Goal: Navigation & Orientation: Find specific page/section

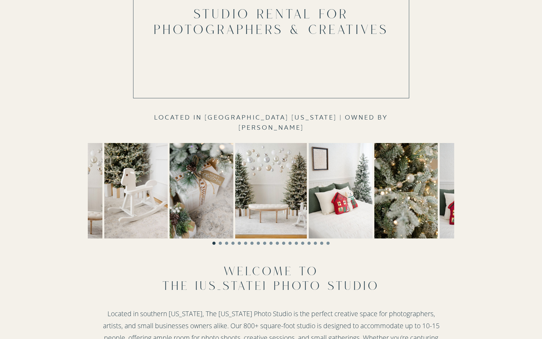
scroll to position [96, 0]
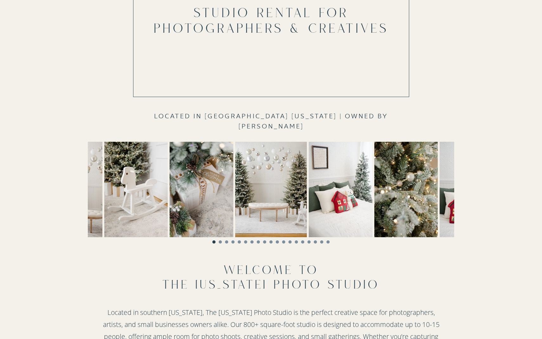
click at [452, 209] on img at bounding box center [472, 189] width 64 height 95
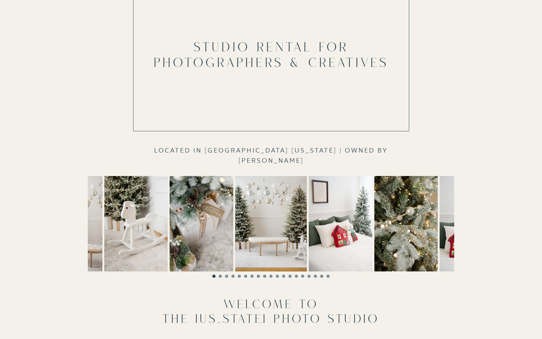
scroll to position [63, 0]
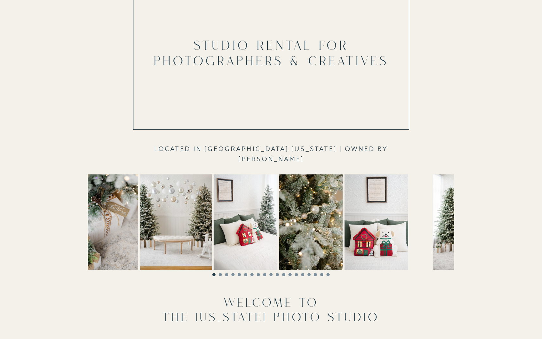
click at [354, 241] on img at bounding box center [377, 221] width 64 height 95
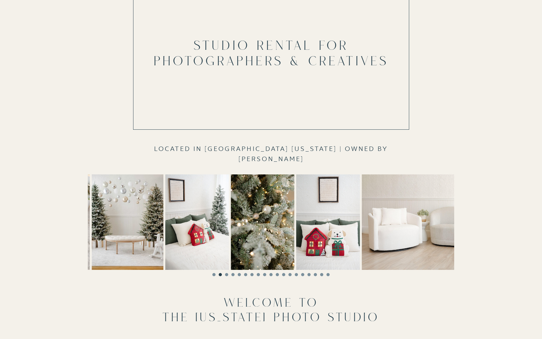
click at [321, 229] on img at bounding box center [328, 221] width 64 height 95
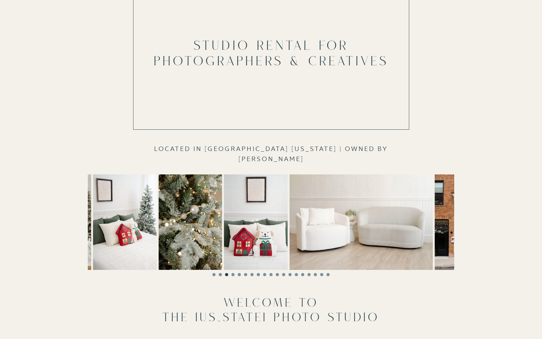
click at [272, 231] on img at bounding box center [256, 221] width 64 height 95
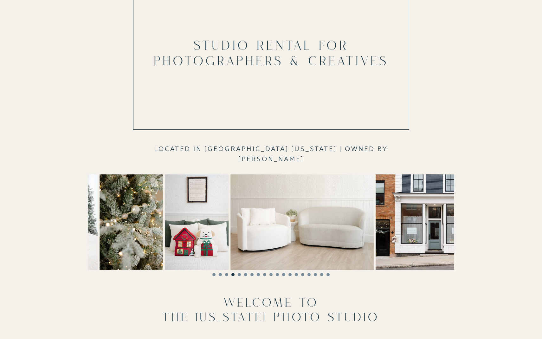
click at [261, 227] on img at bounding box center [301, 221] width 143 height 95
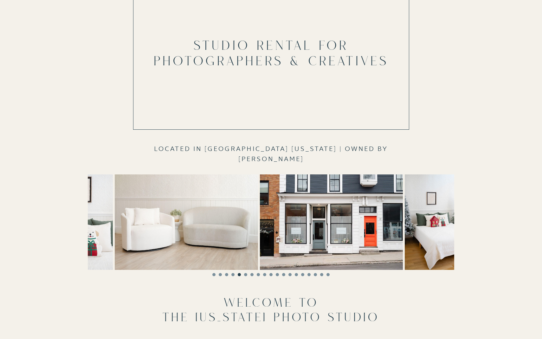
click at [345, 219] on img at bounding box center [331, 221] width 143 height 95
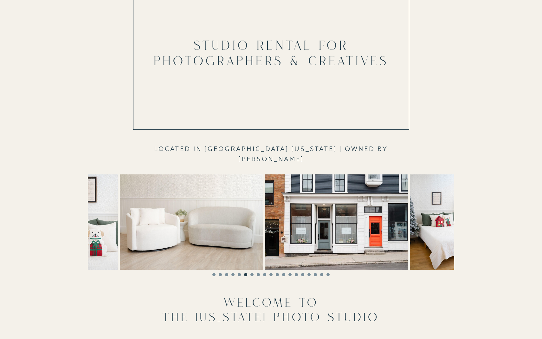
click at [371, 242] on img at bounding box center [336, 221] width 143 height 95
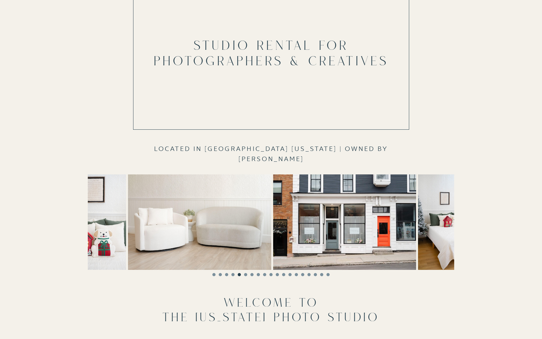
click at [296, 238] on img at bounding box center [344, 221] width 143 height 95
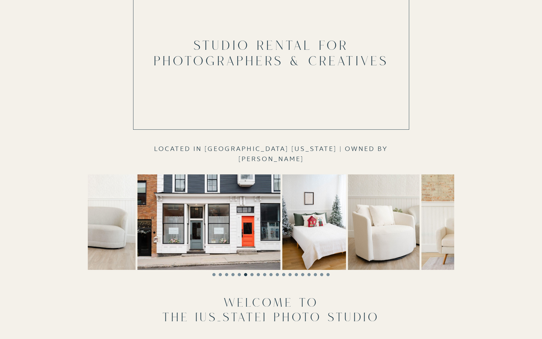
click at [260, 232] on img at bounding box center [208, 221] width 143 height 95
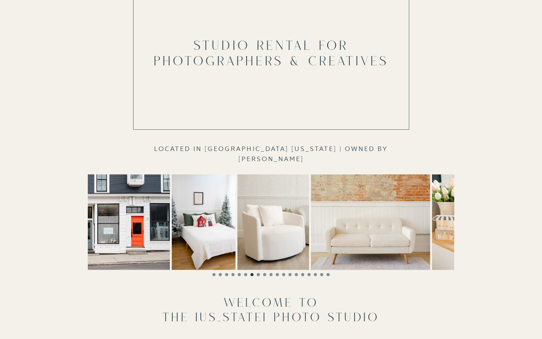
click at [329, 244] on img at bounding box center [370, 221] width 119 height 95
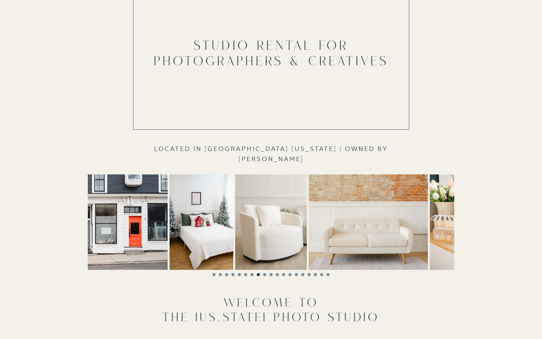
click at [214, 229] on img at bounding box center [202, 221] width 64 height 95
click at [206, 226] on img at bounding box center [202, 221] width 64 height 95
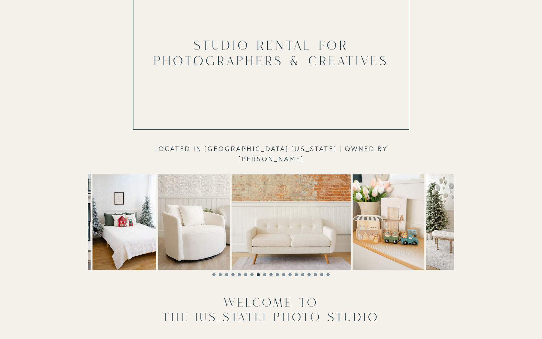
click at [249, 220] on img at bounding box center [291, 221] width 119 height 95
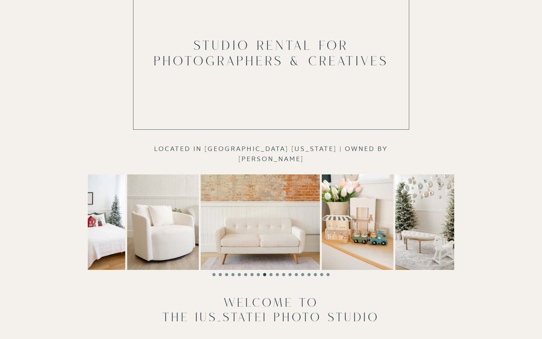
click at [228, 212] on img at bounding box center [260, 221] width 119 height 95
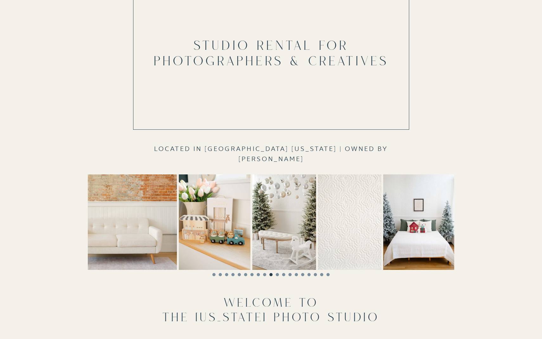
click at [200, 216] on img at bounding box center [215, 221] width 72 height 95
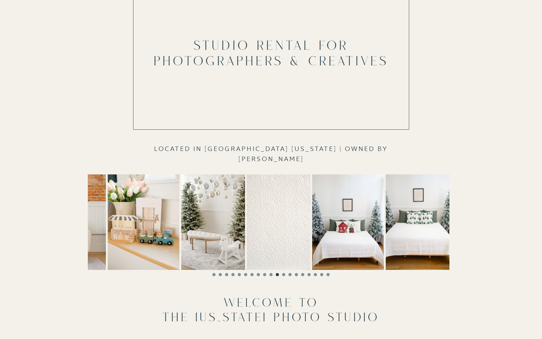
click at [182, 222] on img at bounding box center [213, 221] width 64 height 95
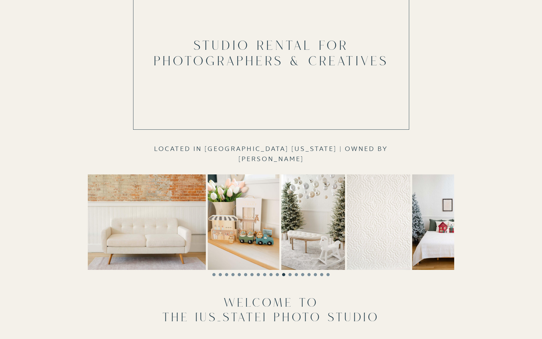
click at [382, 215] on img at bounding box center [379, 221] width 64 height 95
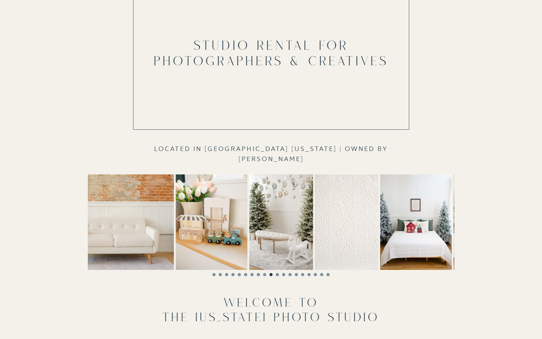
click at [299, 227] on img at bounding box center [282, 221] width 64 height 95
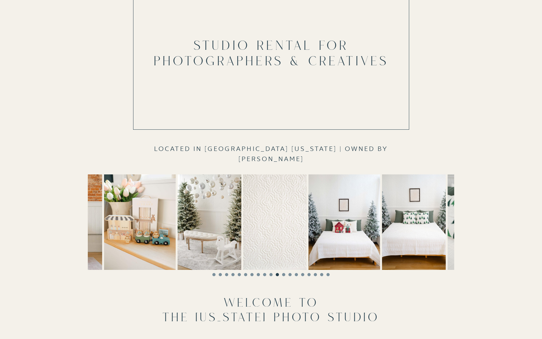
click at [235, 232] on img at bounding box center [210, 221] width 64 height 95
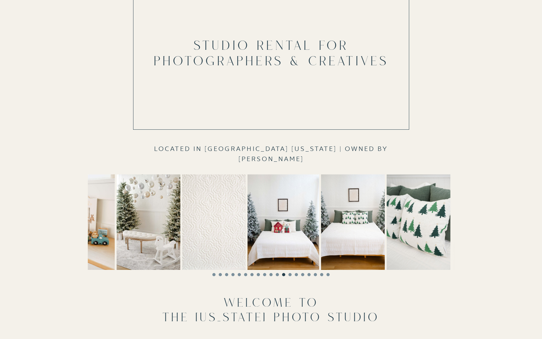
click at [166, 239] on img at bounding box center [149, 221] width 64 height 95
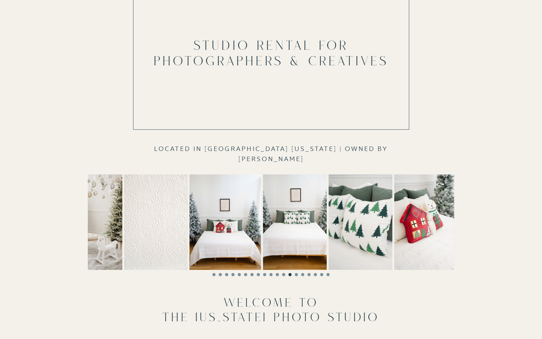
click at [120, 247] on img at bounding box center [91, 221] width 64 height 95
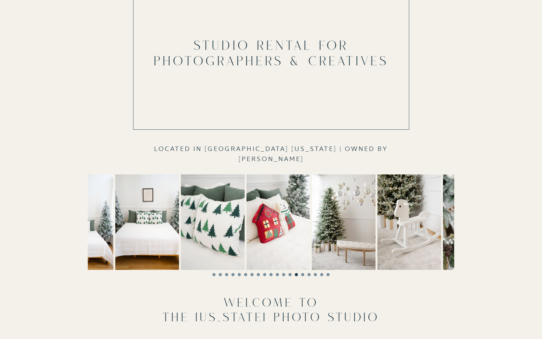
click at [267, 248] on img at bounding box center [278, 221] width 64 height 95
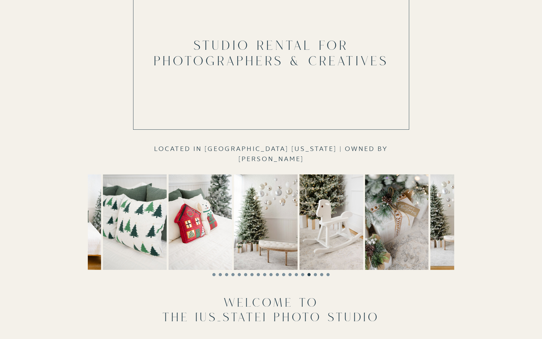
click at [234, 242] on img at bounding box center [266, 221] width 64 height 95
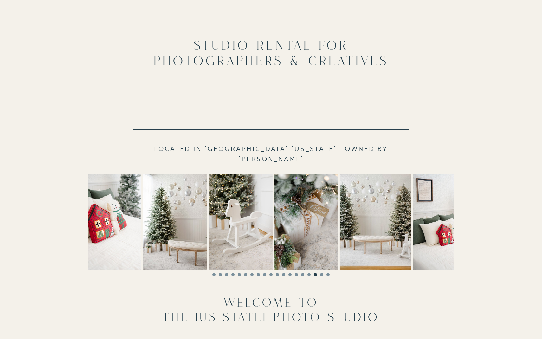
click at [197, 233] on img at bounding box center [175, 221] width 64 height 95
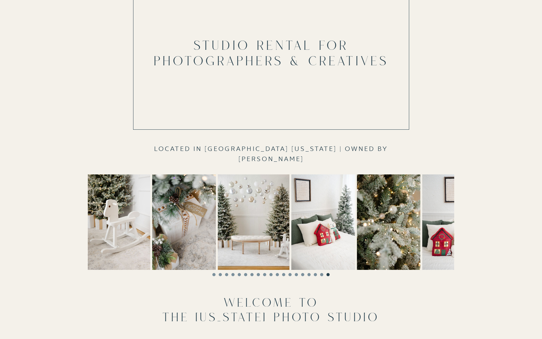
click at [161, 226] on img at bounding box center [184, 221] width 64 height 95
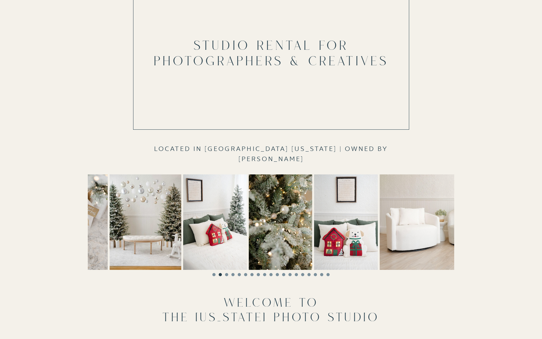
click at [189, 221] on img at bounding box center [215, 221] width 64 height 95
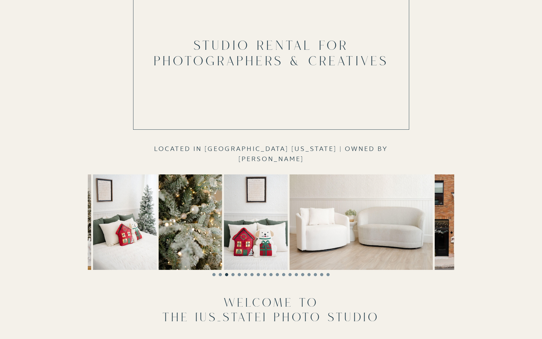
click at [193, 227] on img at bounding box center [191, 221] width 64 height 95
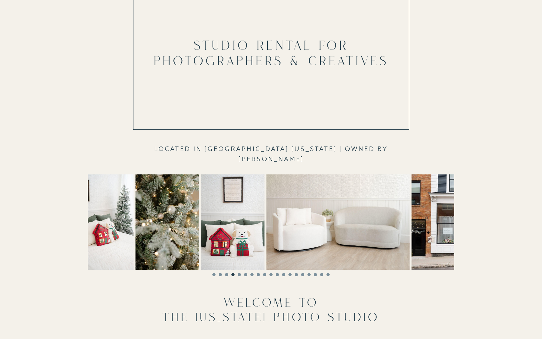
click at [201, 238] on img at bounding box center [233, 221] width 64 height 95
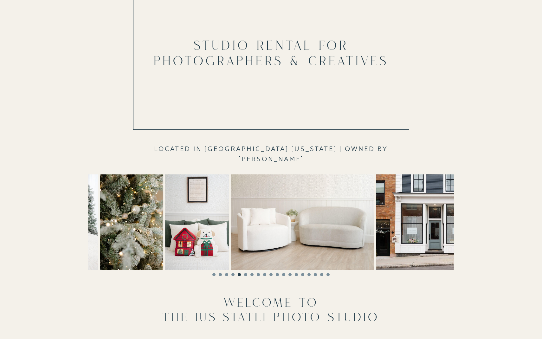
click at [247, 240] on img at bounding box center [302, 221] width 143 height 95
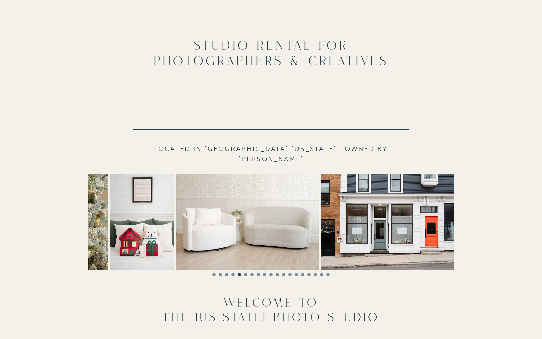
click at [252, 234] on img at bounding box center [247, 221] width 143 height 95
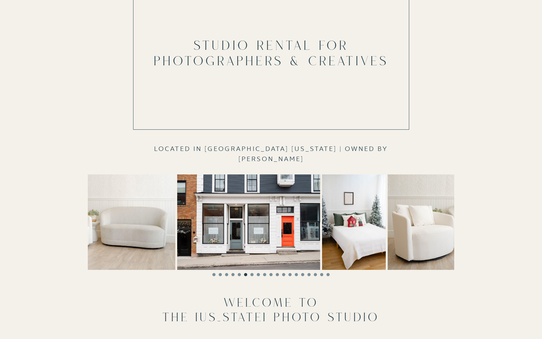
click at [250, 228] on img at bounding box center [248, 221] width 143 height 95
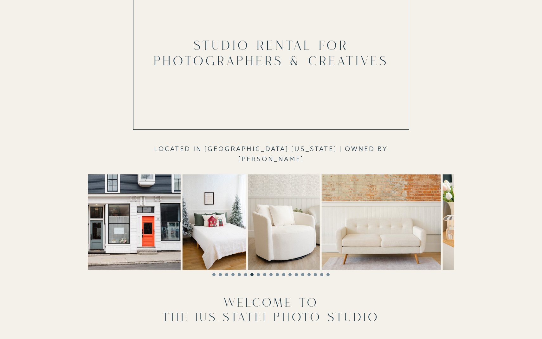
click at [248, 231] on img at bounding box center [284, 221] width 72 height 95
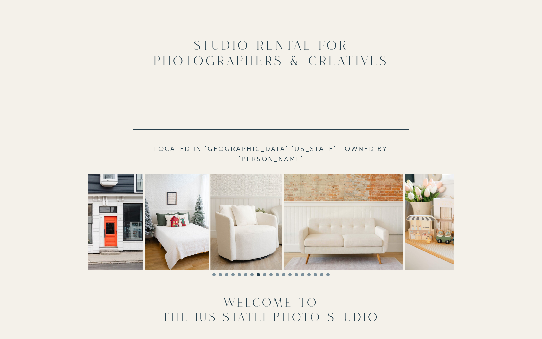
click at [216, 241] on img at bounding box center [247, 221] width 72 height 95
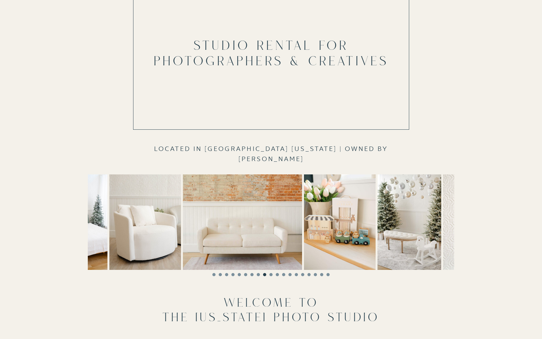
click at [230, 244] on img at bounding box center [242, 221] width 119 height 95
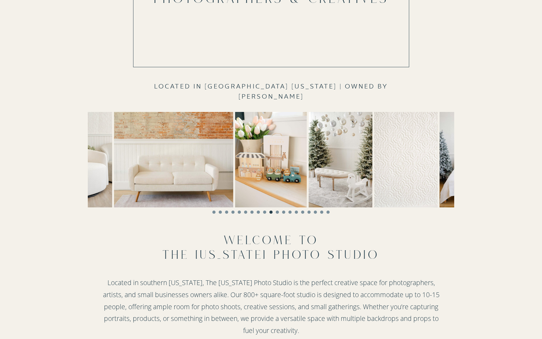
scroll to position [129, 0]
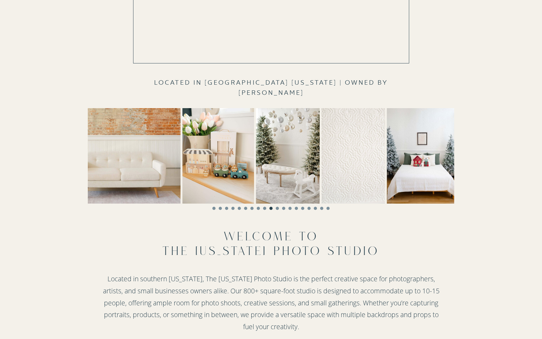
click at [387, 175] on img at bounding box center [423, 155] width 72 height 95
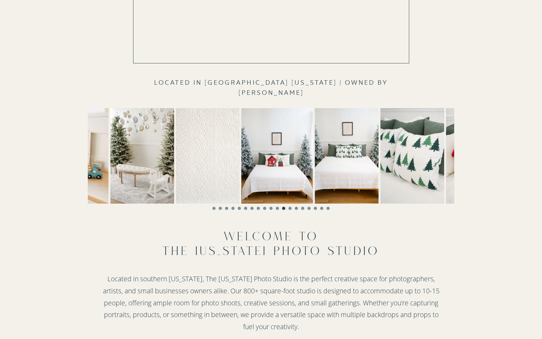
click at [297, 177] on img at bounding box center [278, 155] width 72 height 95
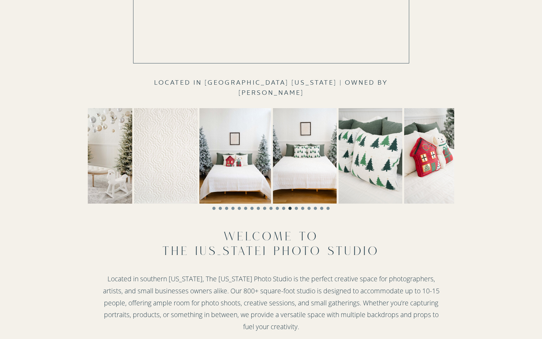
click at [256, 178] on img at bounding box center [236, 155] width 72 height 95
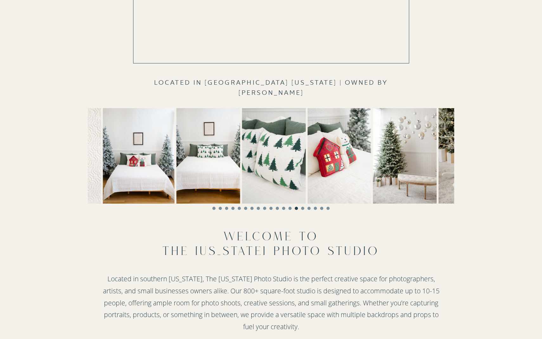
click at [216, 186] on img at bounding box center [209, 155] width 64 height 95
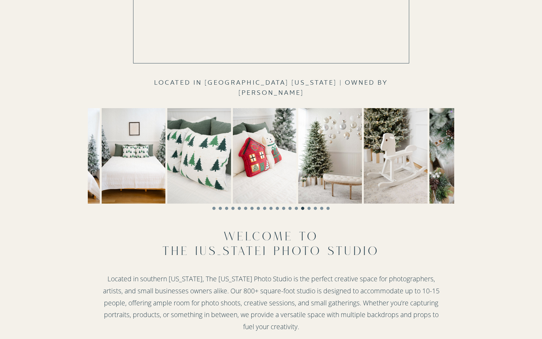
click at [199, 167] on img at bounding box center [199, 155] width 64 height 95
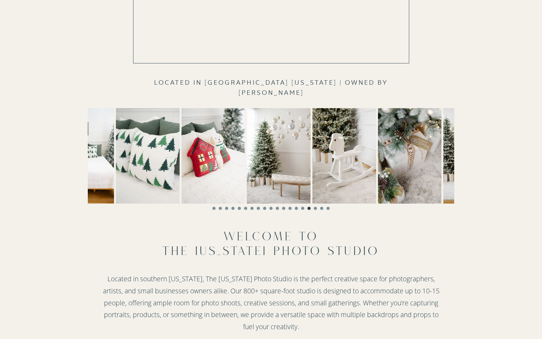
click at [226, 166] on img at bounding box center [213, 155] width 64 height 95
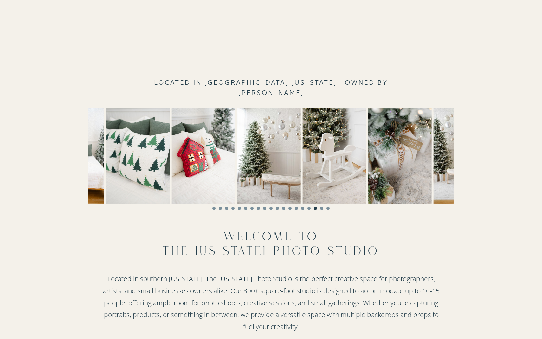
click at [237, 173] on img at bounding box center [269, 155] width 64 height 95
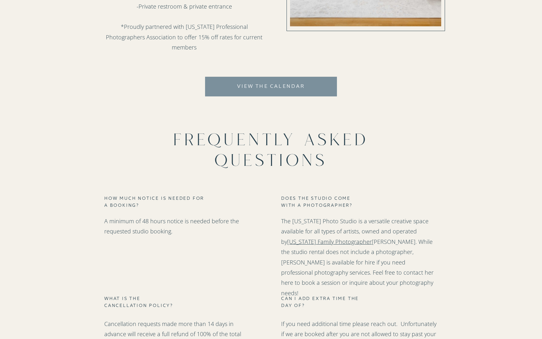
scroll to position [792, 0]
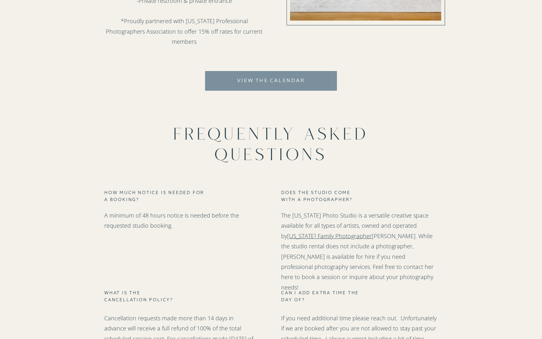
click at [246, 85] on nav "View the calendar" at bounding box center [271, 85] width 130 height 19
